Goal: Download file/media

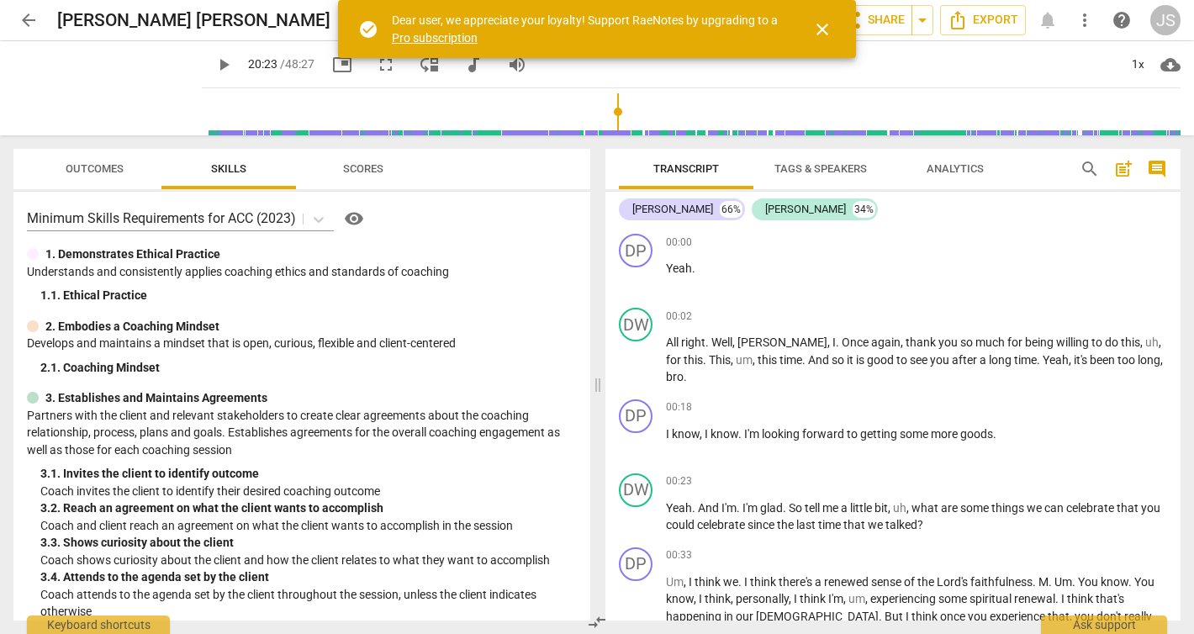
click at [214, 61] on span "play_arrow" at bounding box center [224, 65] width 20 height 20
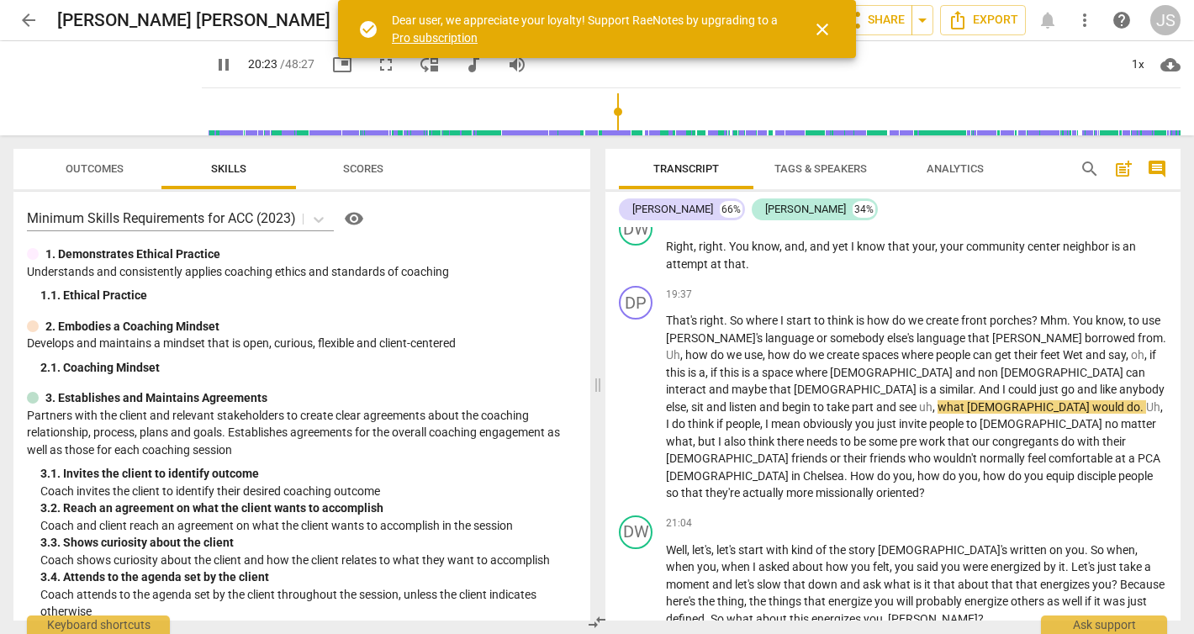
click at [822, 26] on span "close" at bounding box center [822, 29] width 20 height 20
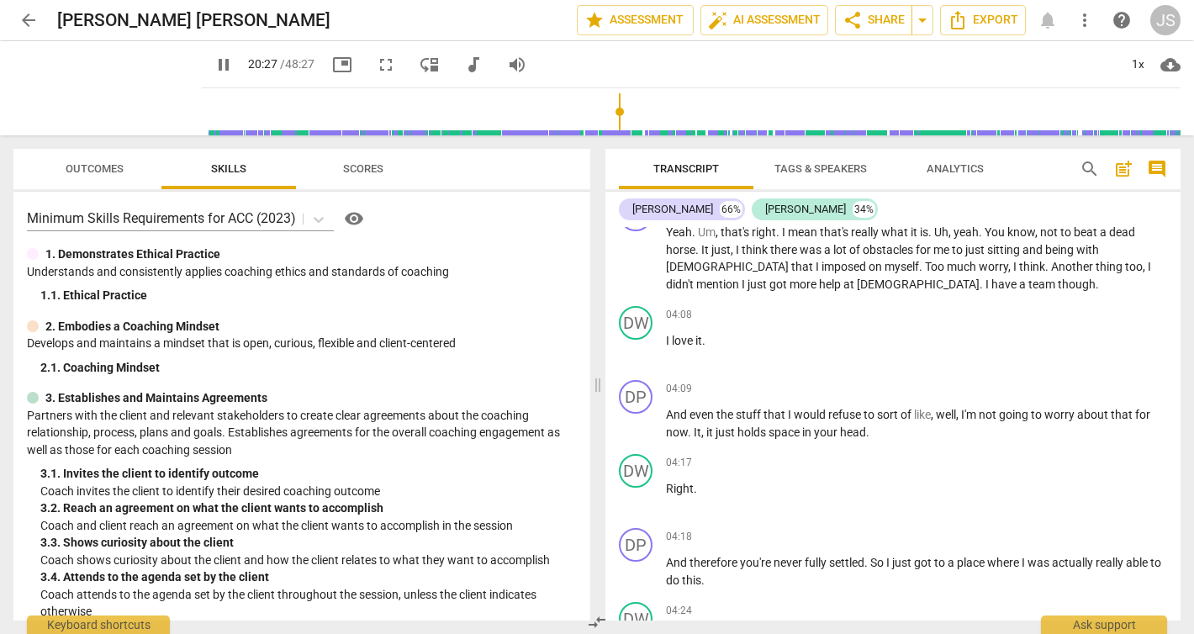
scroll to position [0, 0]
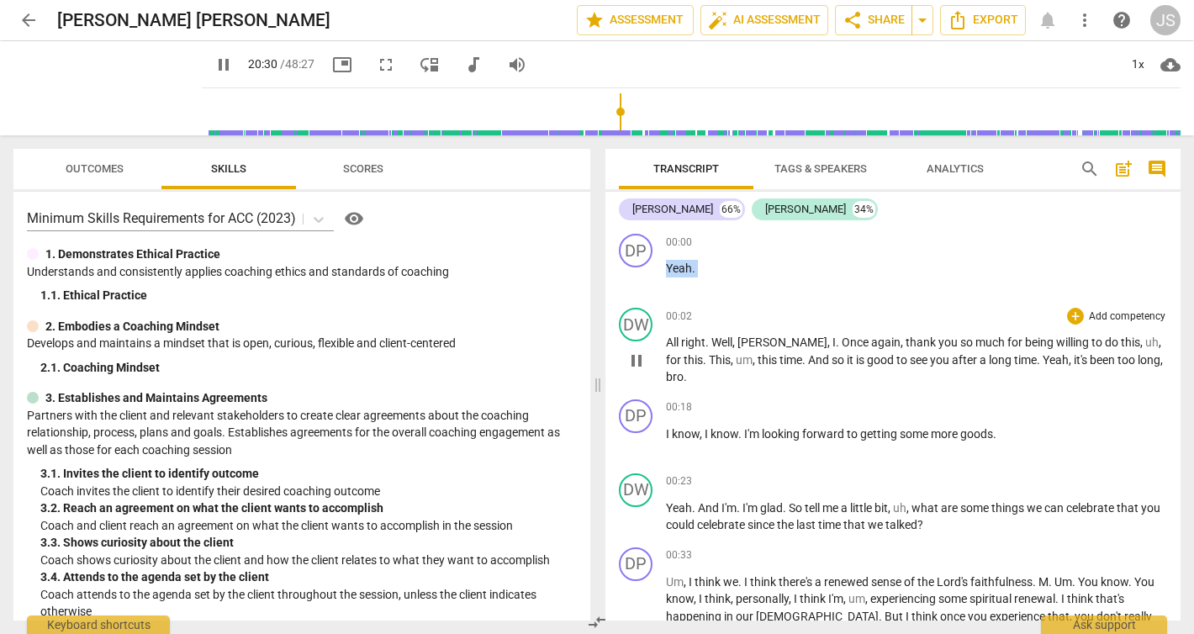
drag, startPoint x: 663, startPoint y: 242, endPoint x: 726, endPoint y: 347, distance: 122.1
click at [726, 347] on div "DP play_arrow pause 00:00 + Add competency keyboard_arrow_right Yeah . DW play_…" at bounding box center [892, 423] width 575 height 393
click at [678, 289] on div "00:00 + Add competency keyboard_arrow_right Yeah ." at bounding box center [916, 264] width 501 height 61
drag, startPoint x: 666, startPoint y: 267, endPoint x: 806, endPoint y: 467, distance: 244.4
click at [808, 469] on div "DP play_arrow pause 00:00 + Add competency keyboard_arrow_right Yeah . DW play_…" at bounding box center [892, 423] width 575 height 393
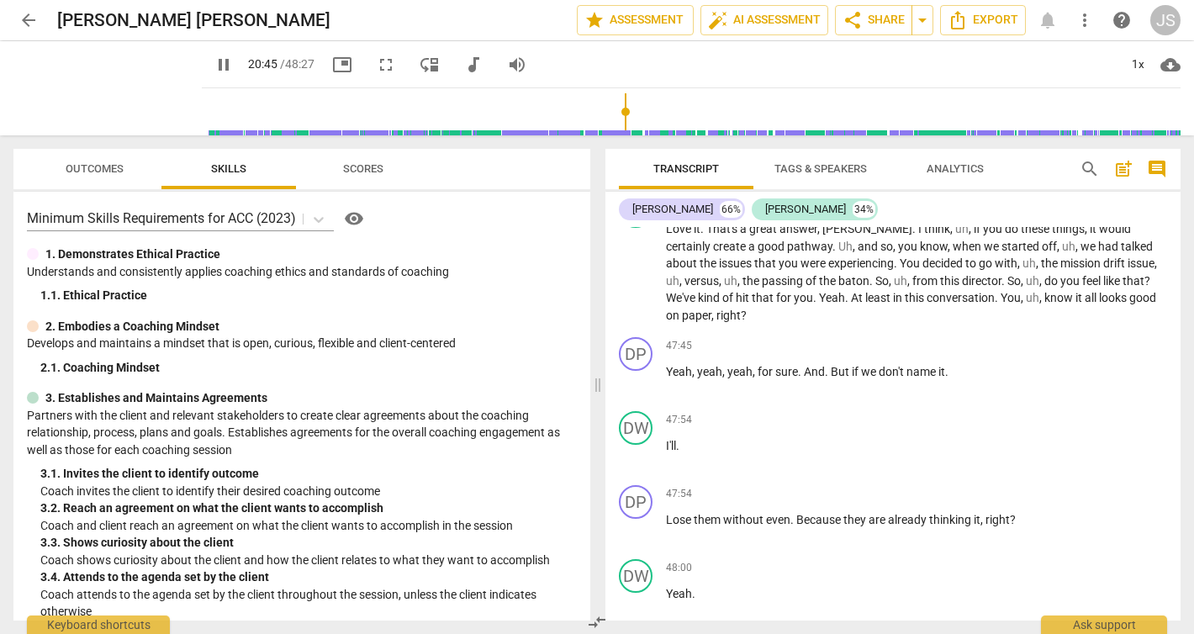
scroll to position [17403, 0]
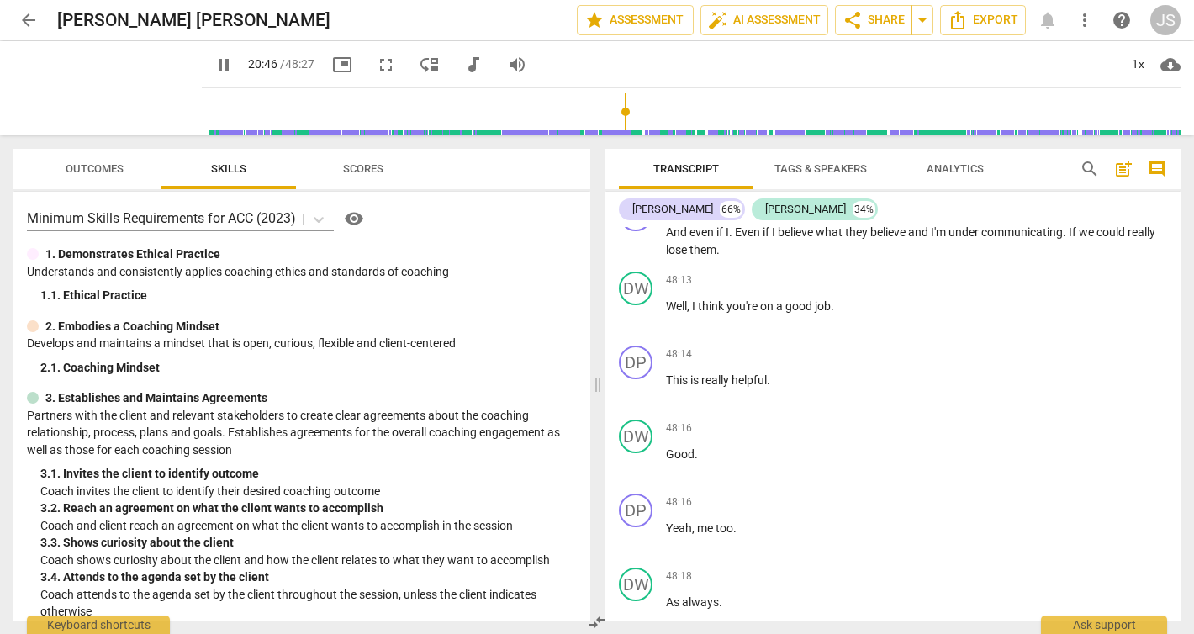
drag, startPoint x: 671, startPoint y: 339, endPoint x: 854, endPoint y: 524, distance: 260.4
click at [854, 524] on div "DP play_arrow pause 00:00 + Add competency keyboard_arrow_right Yeah . DW play_…" at bounding box center [892, 423] width 575 height 393
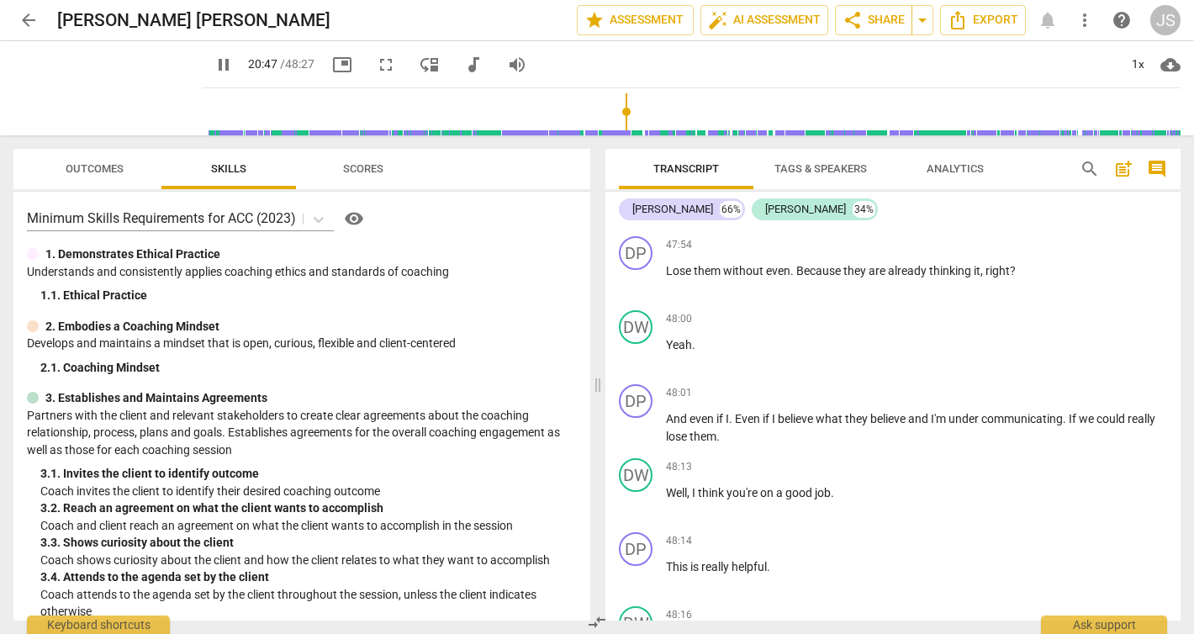
scroll to position [17200, 0]
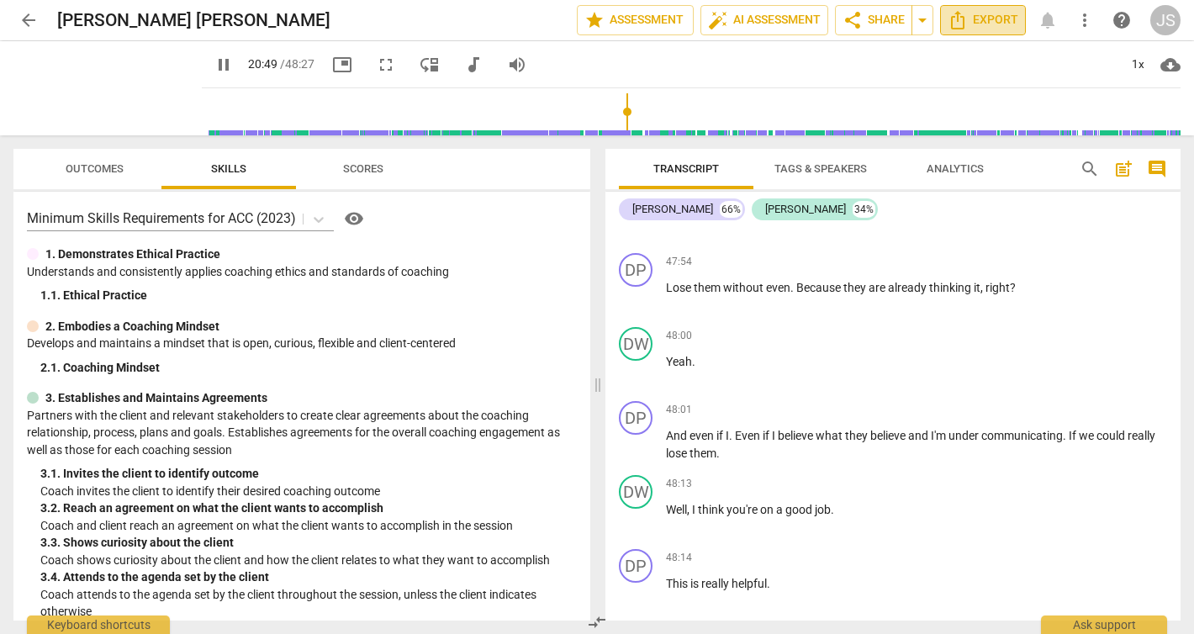
click at [973, 19] on span "Export" at bounding box center [983, 20] width 71 height 20
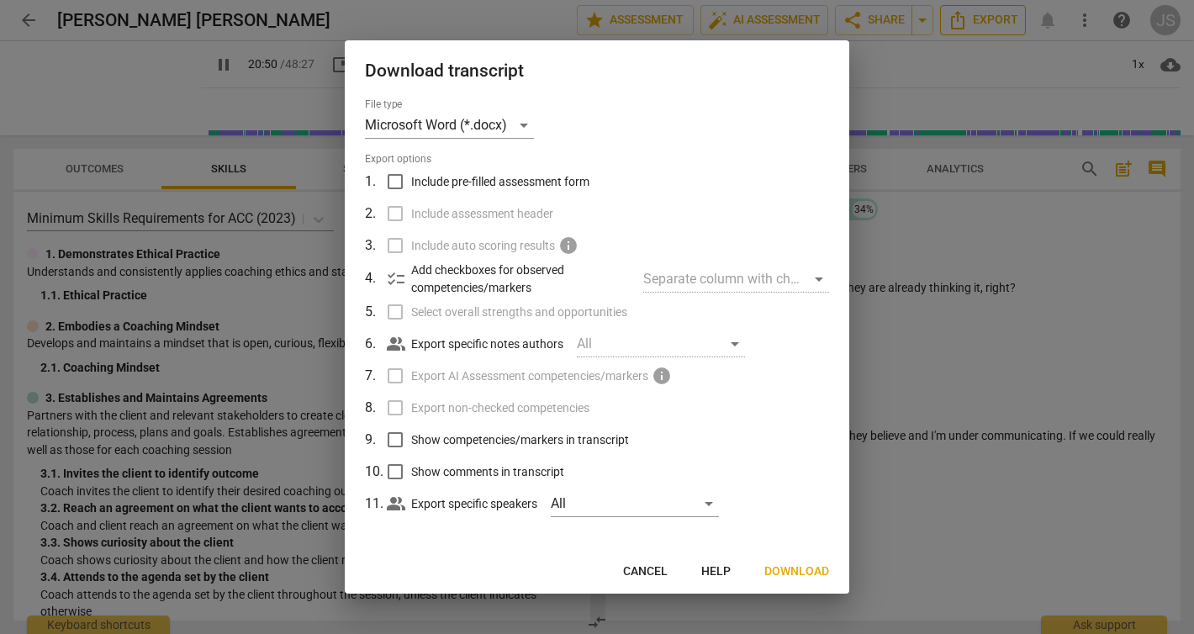
click at [973, 19] on div at bounding box center [597, 317] width 1194 height 634
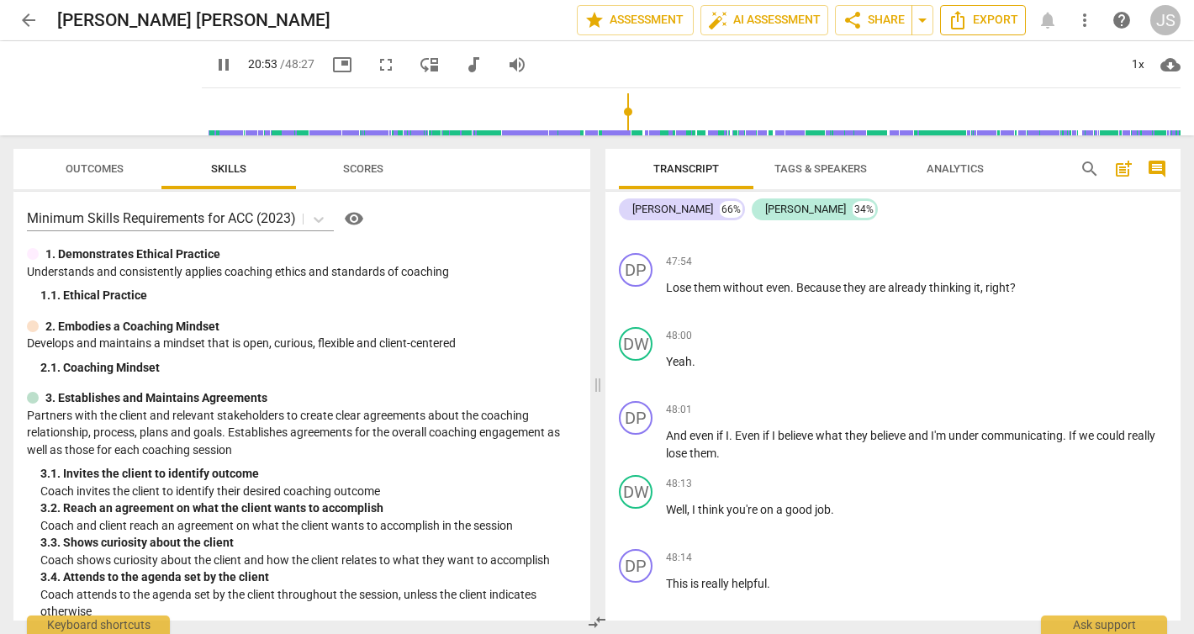
click at [964, 22] on icon "Export" at bounding box center [957, 20] width 13 height 18
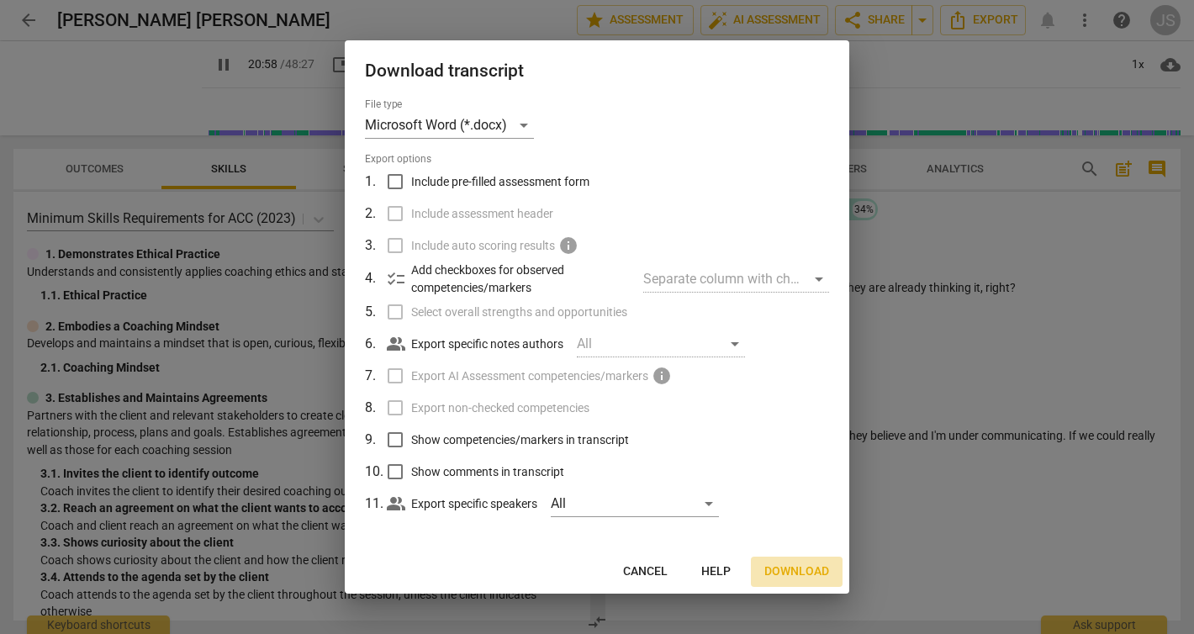
click at [796, 574] on span "Download" at bounding box center [796, 571] width 65 height 17
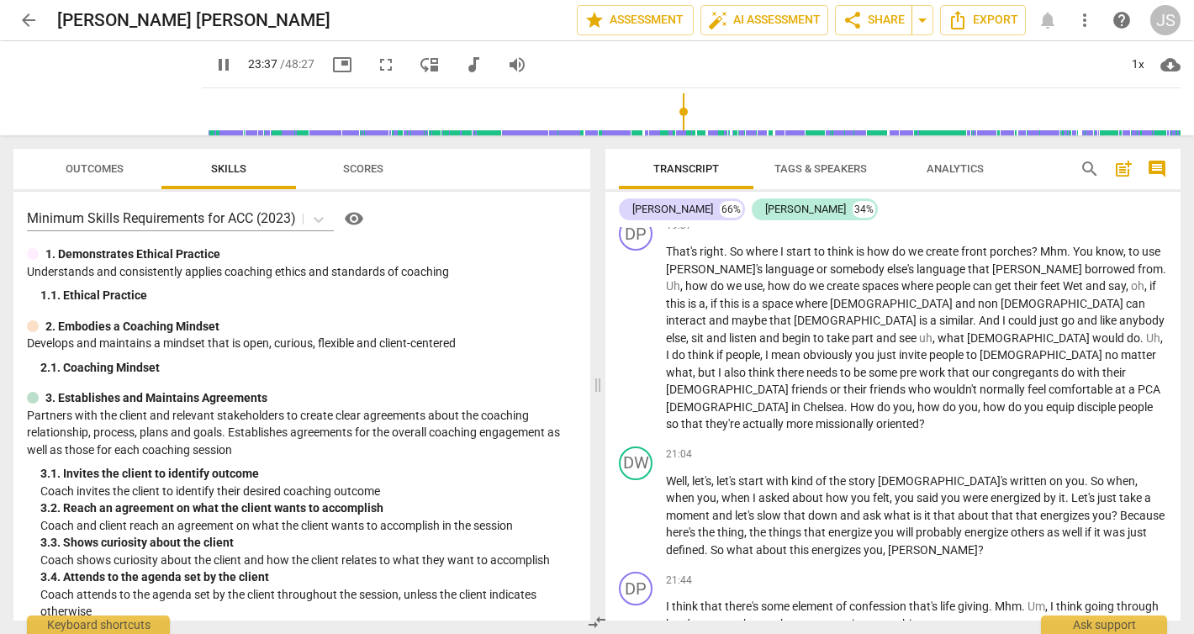
scroll to position [8074, 0]
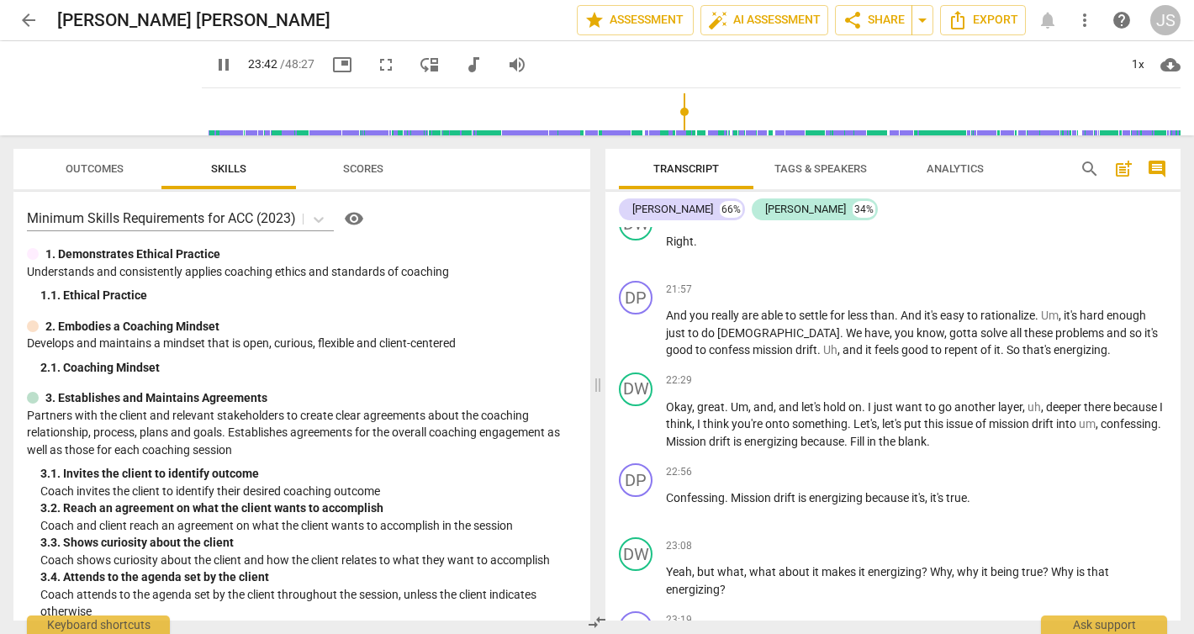
click at [214, 63] on span "pause" at bounding box center [224, 65] width 20 height 20
type input "1423"
